Goal: Share content: Share content

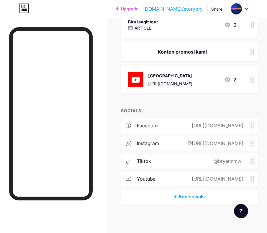
scroll to position [185, 0]
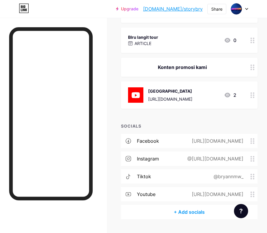
click at [252, 96] on circle at bounding box center [251, 96] width 1 height 1
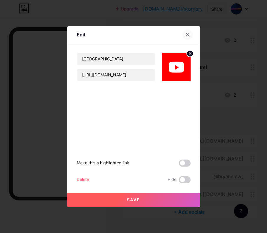
click at [188, 34] on icon at bounding box center [188, 34] width 5 height 5
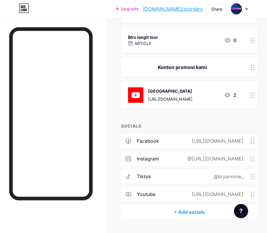
click at [253, 96] on circle at bounding box center [253, 96] width 1 height 1
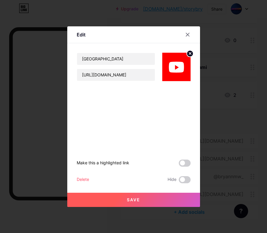
click at [85, 178] on div "Delete" at bounding box center [83, 179] width 12 height 7
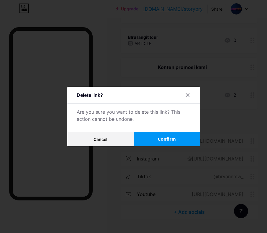
click at [156, 138] on button "Confirm" at bounding box center [167, 139] width 66 height 14
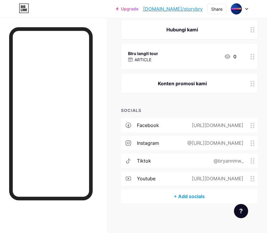
scroll to position [168, 0]
click at [250, 84] on div at bounding box center [253, 83] width 10 height 19
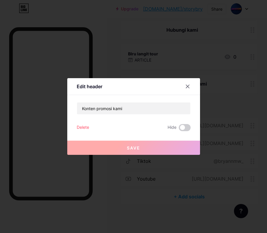
click at [88, 127] on div "Delete" at bounding box center [83, 127] width 12 height 7
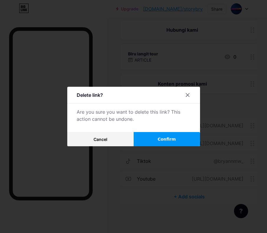
click at [153, 139] on button "Confirm" at bounding box center [167, 139] width 66 height 14
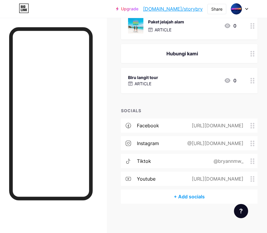
click at [252, 80] on circle at bounding box center [251, 80] width 1 height 1
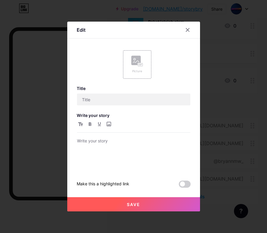
type input "BIru langit tour"
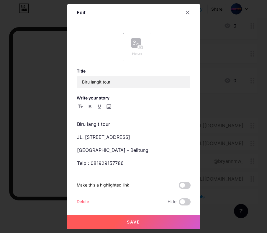
click at [82, 200] on div "Delete" at bounding box center [83, 201] width 12 height 7
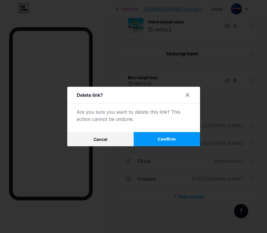
click at [159, 141] on span "Confirm" at bounding box center [167, 139] width 18 height 6
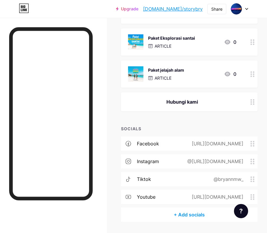
scroll to position [81, 0]
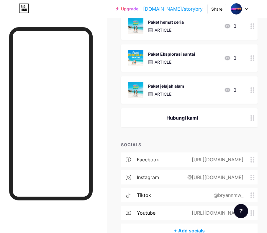
click at [253, 119] on circle at bounding box center [253, 119] width 1 height 1
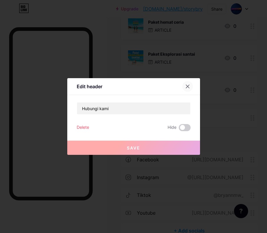
click at [185, 83] on div at bounding box center [188, 86] width 11 height 11
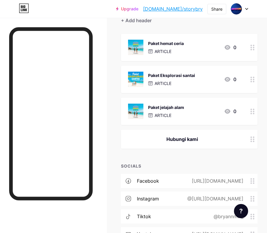
scroll to position [59, 0]
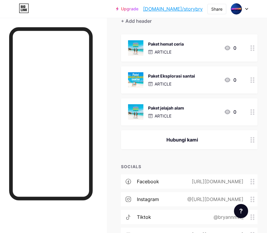
click at [252, 109] on circle at bounding box center [251, 109] width 1 height 1
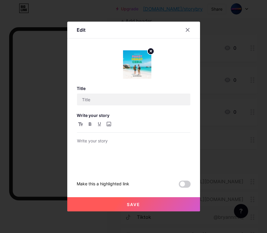
type input "Paket jelajah alam"
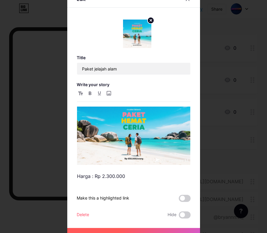
scroll to position [9, 0]
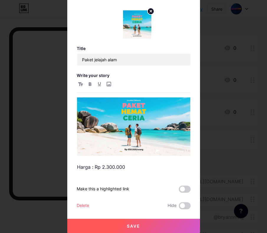
click at [83, 207] on div "Delete" at bounding box center [83, 205] width 12 height 7
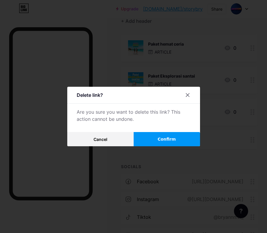
click at [166, 135] on button "Confirm" at bounding box center [167, 139] width 66 height 14
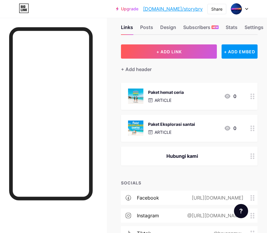
scroll to position [7, 0]
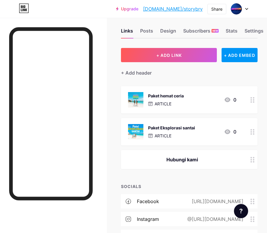
click at [251, 132] on icon at bounding box center [253, 132] width 4 height 6
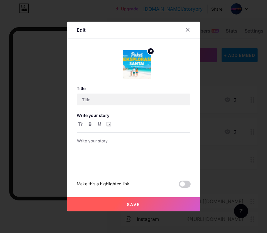
type input "Paket Eksplorasi santai"
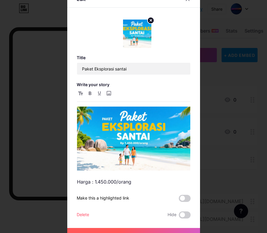
click at [83, 213] on div "Delete" at bounding box center [83, 214] width 12 height 7
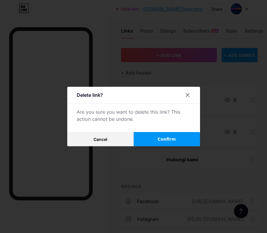
click at [174, 137] on span "Confirm" at bounding box center [167, 139] width 18 height 6
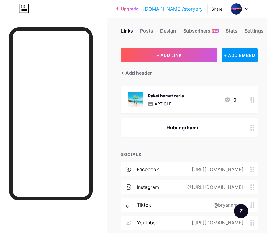
click at [252, 97] on icon at bounding box center [253, 100] width 4 height 6
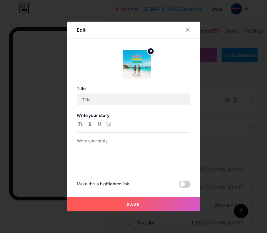
type input "Paket hemat ceria"
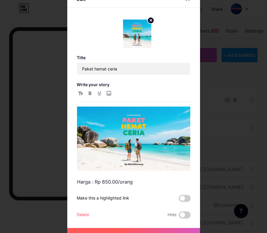
click at [81, 214] on div "Delete" at bounding box center [83, 214] width 12 height 7
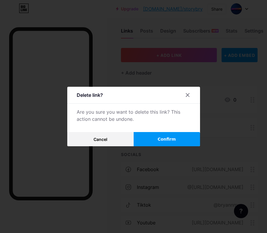
click at [157, 139] on button "Confirm" at bounding box center [167, 139] width 66 height 14
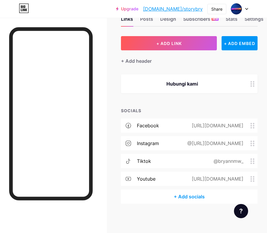
scroll to position [0, 0]
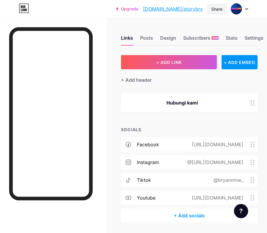
click at [220, 9] on div "Share" at bounding box center [217, 9] width 11 height 6
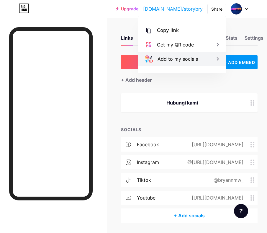
click at [210, 58] on div "Add to my socials" at bounding box center [182, 59] width 88 height 14
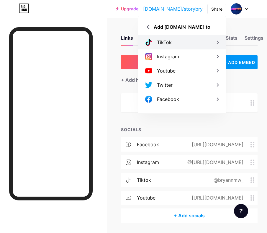
click at [216, 41] on icon at bounding box center [217, 42] width 7 height 7
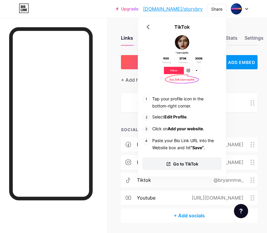
click at [190, 165] on span "Go to TikTok" at bounding box center [185, 163] width 25 height 6
click at [147, 27] on icon at bounding box center [148, 26] width 9 height 9
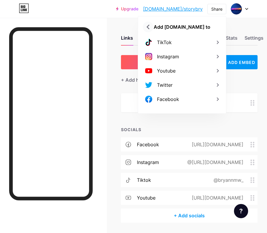
click at [147, 27] on icon at bounding box center [148, 26] width 9 height 9
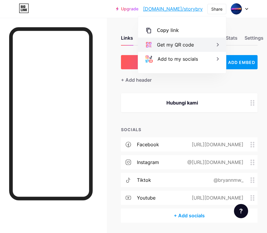
click at [192, 42] on div "Get my QR code" at bounding box center [175, 44] width 37 height 7
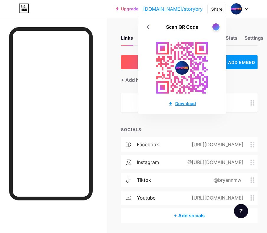
click at [173, 103] on icon at bounding box center [170, 103] width 5 height 5
click at [147, 25] on icon at bounding box center [148, 26] width 9 height 9
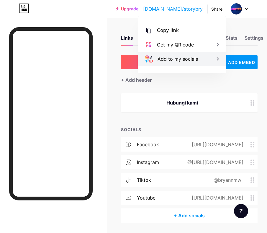
click at [178, 61] on div "Add to my socials" at bounding box center [178, 58] width 40 height 7
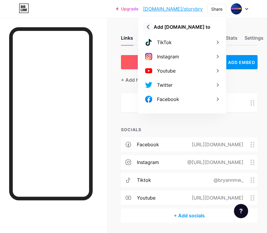
click at [149, 28] on icon at bounding box center [148, 27] width 3 height 5
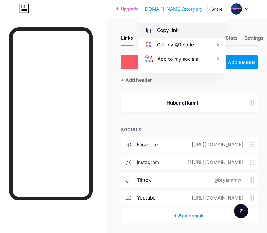
click at [171, 32] on div "Copy link" at bounding box center [168, 30] width 22 height 7
